Goal: Task Accomplishment & Management: Use online tool/utility

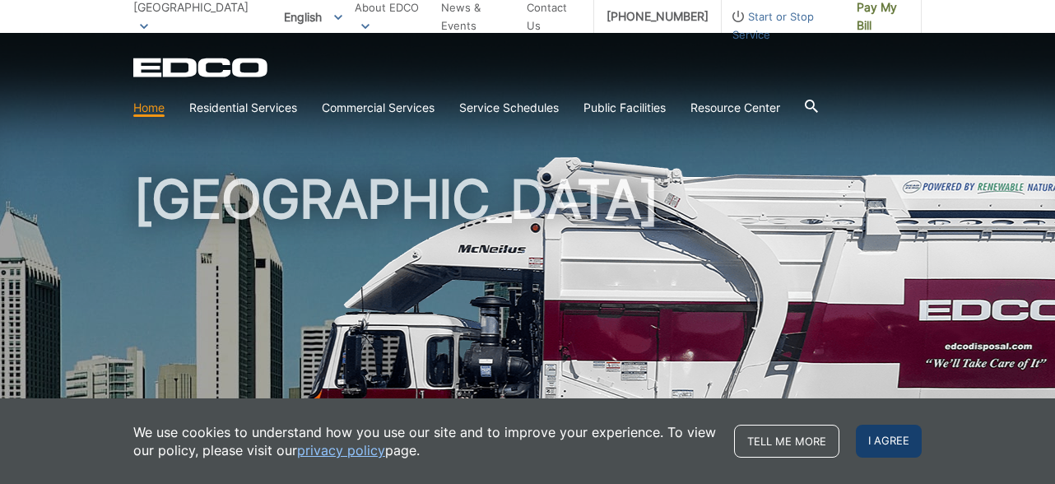
click at [888, 441] on span "I agree" at bounding box center [889, 441] width 66 height 33
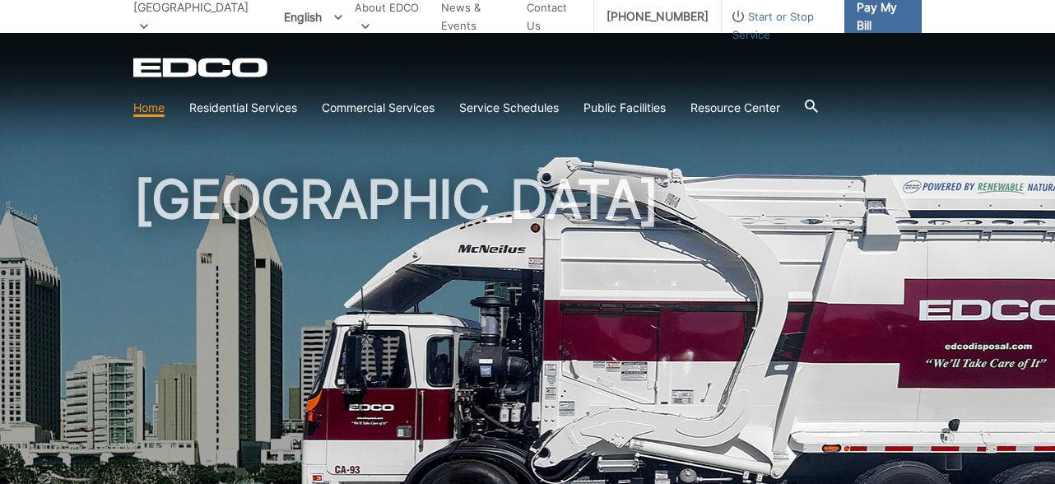
click at [867, 10] on span "Pay My Bill" at bounding box center [882, 16] width 52 height 36
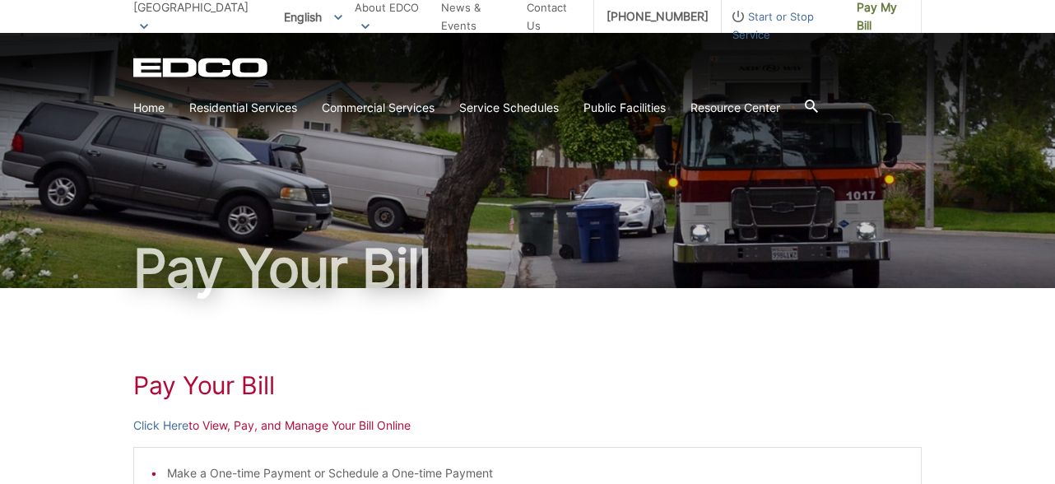
click at [231, 422] on p "Click Here to View, Pay, and Manage Your Bill Online" at bounding box center [527, 425] width 788 height 18
click at [169, 429] on link "Click Here" at bounding box center [160, 425] width 55 height 18
